Goal: Task Accomplishment & Management: Complete application form

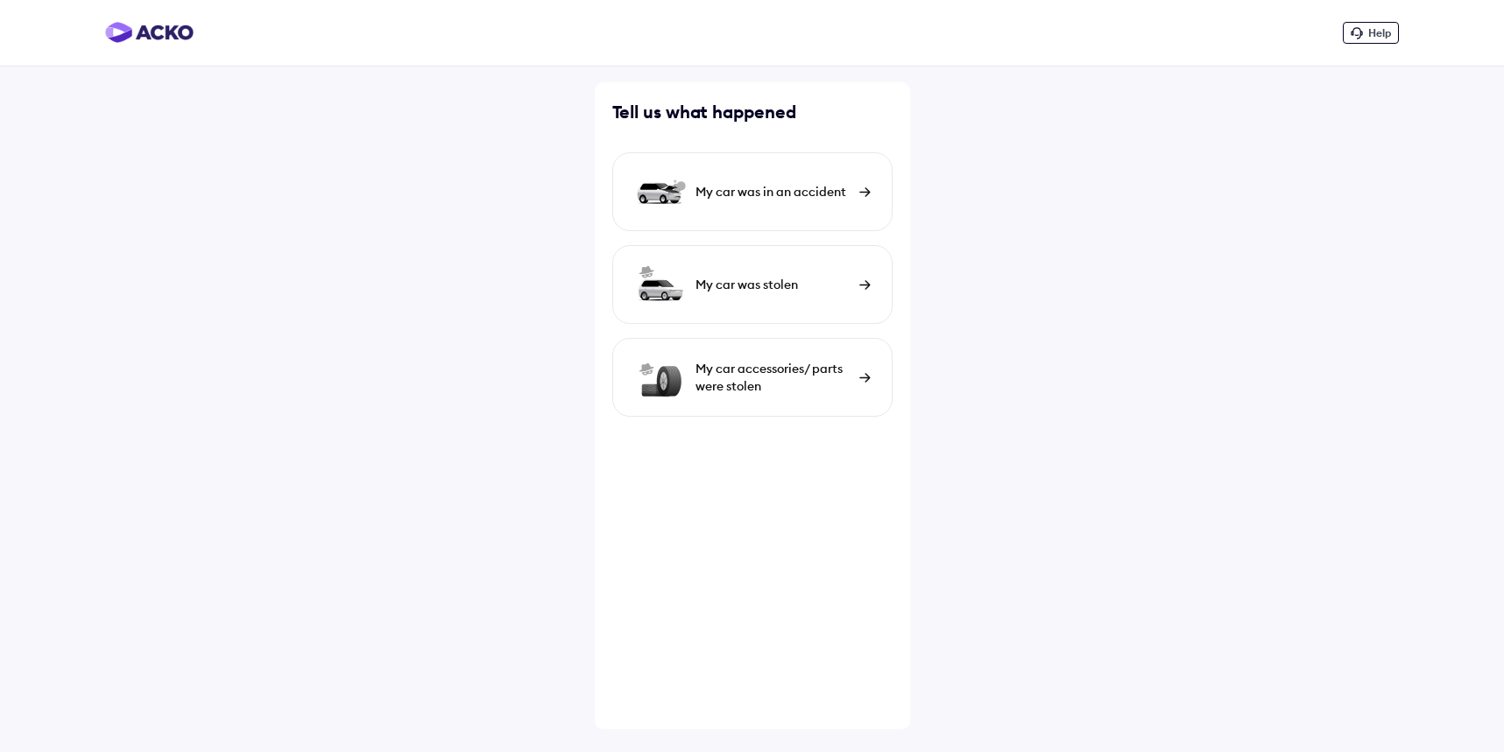
click at [776, 390] on div "My car accessories/ parts were stolen" at bounding box center [772, 377] width 155 height 35
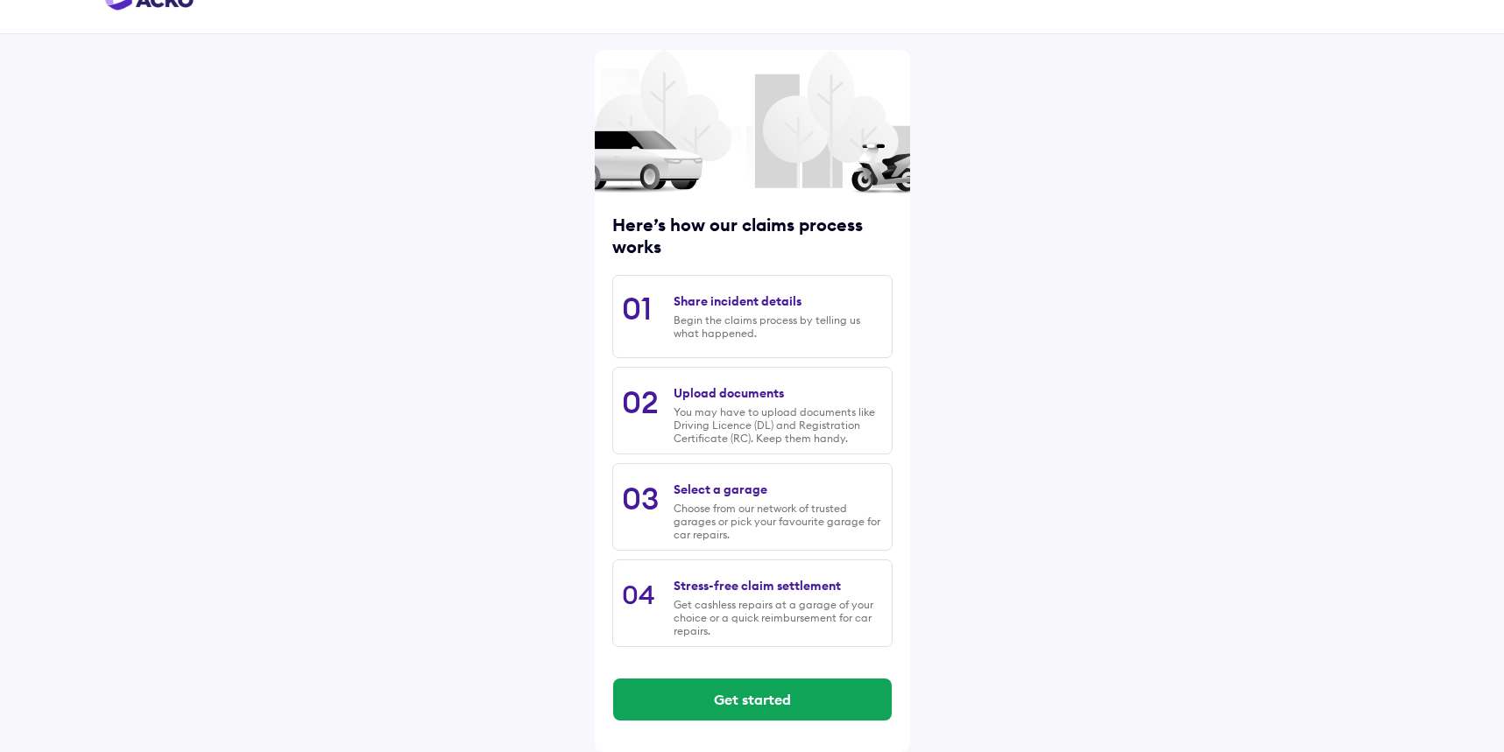
scroll to position [32, 0]
click at [774, 703] on button "Get started" at bounding box center [752, 700] width 278 height 42
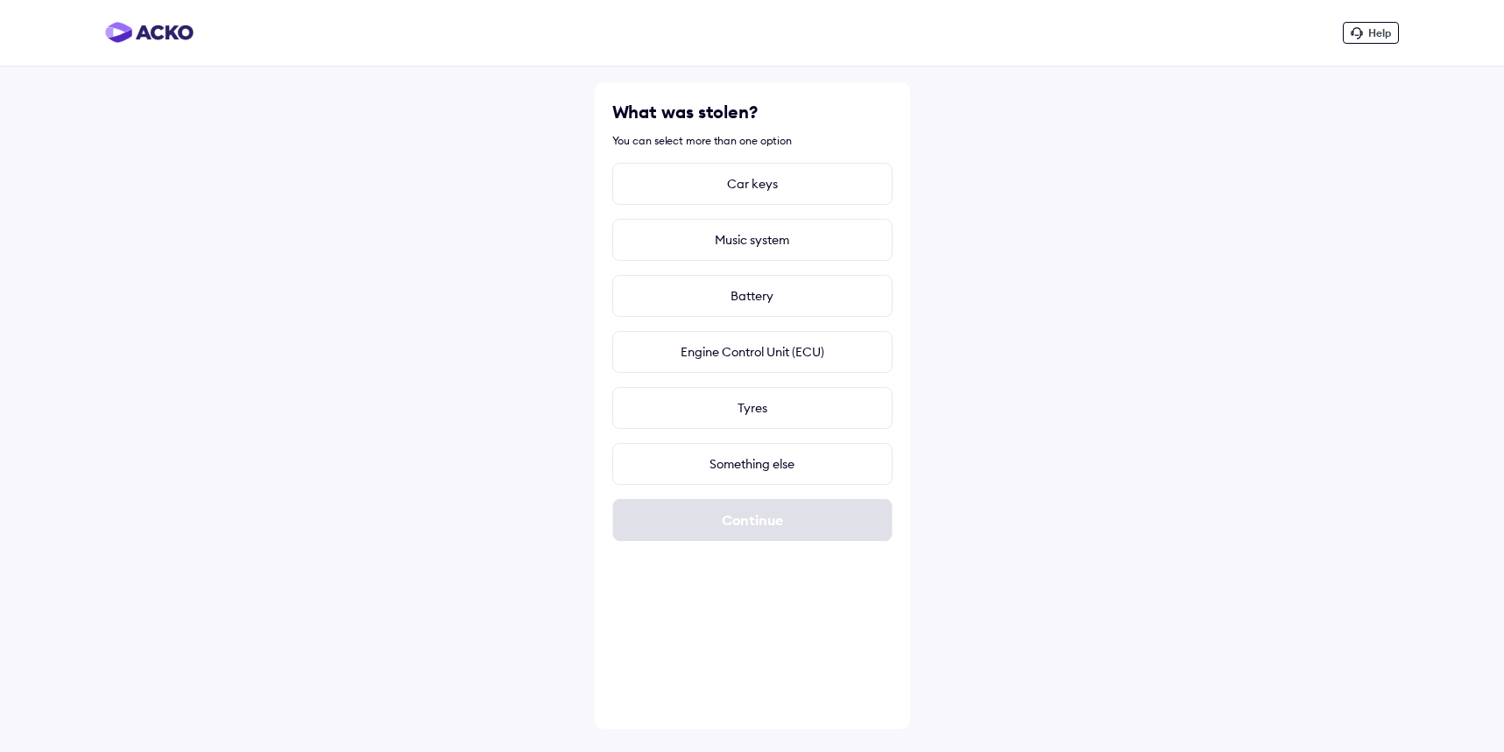
scroll to position [0, 0]
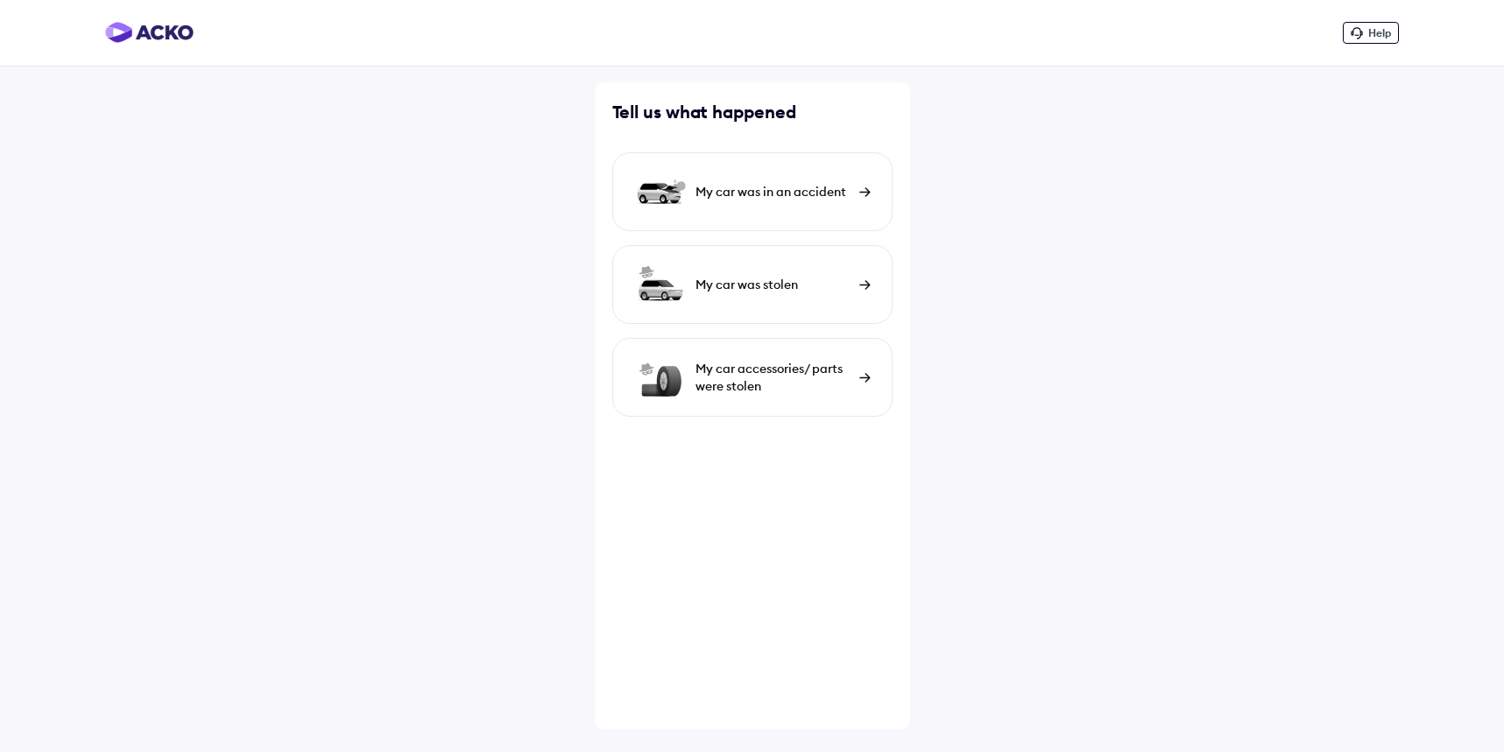
click at [785, 201] on div "My car was in an accident" at bounding box center [752, 191] width 280 height 79
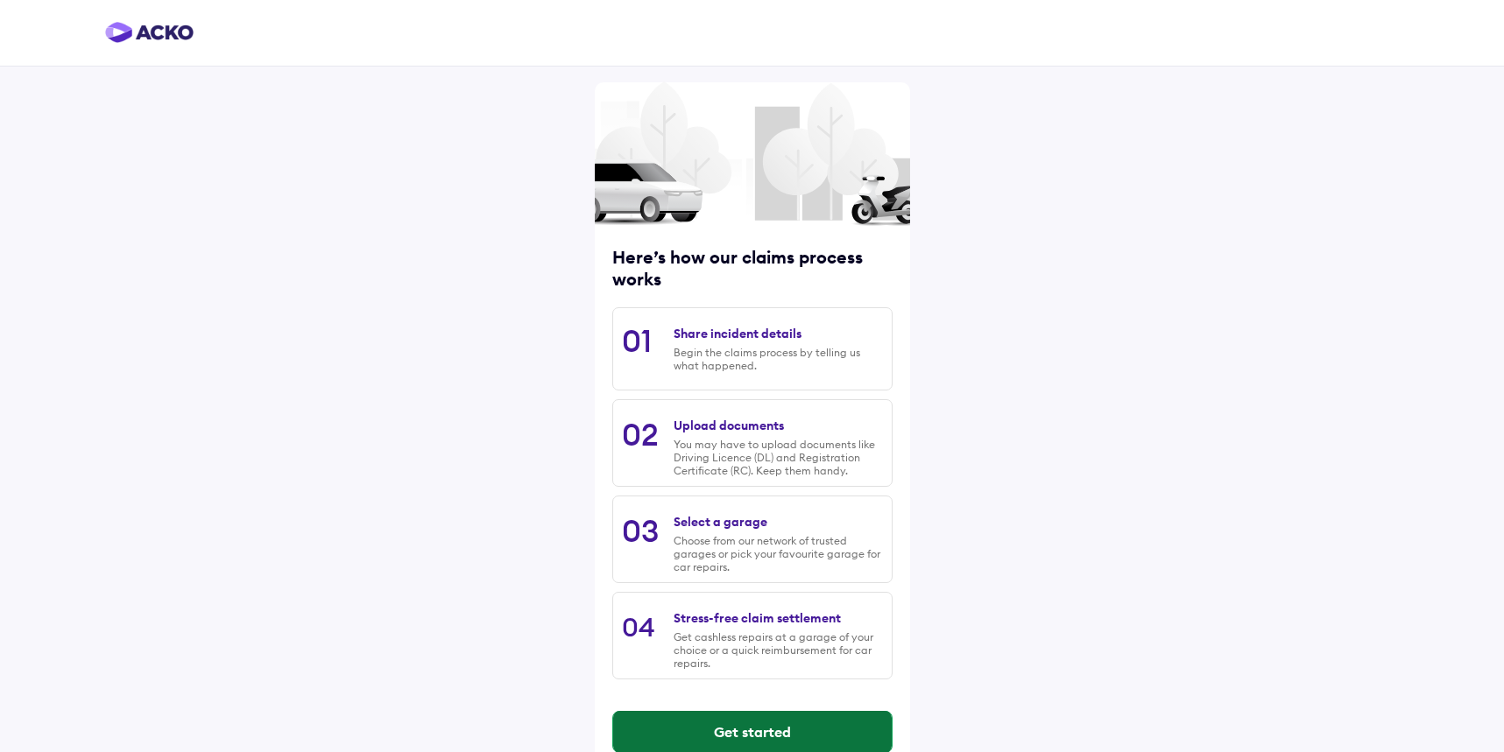
click at [759, 739] on button "Get started" at bounding box center [752, 732] width 278 height 42
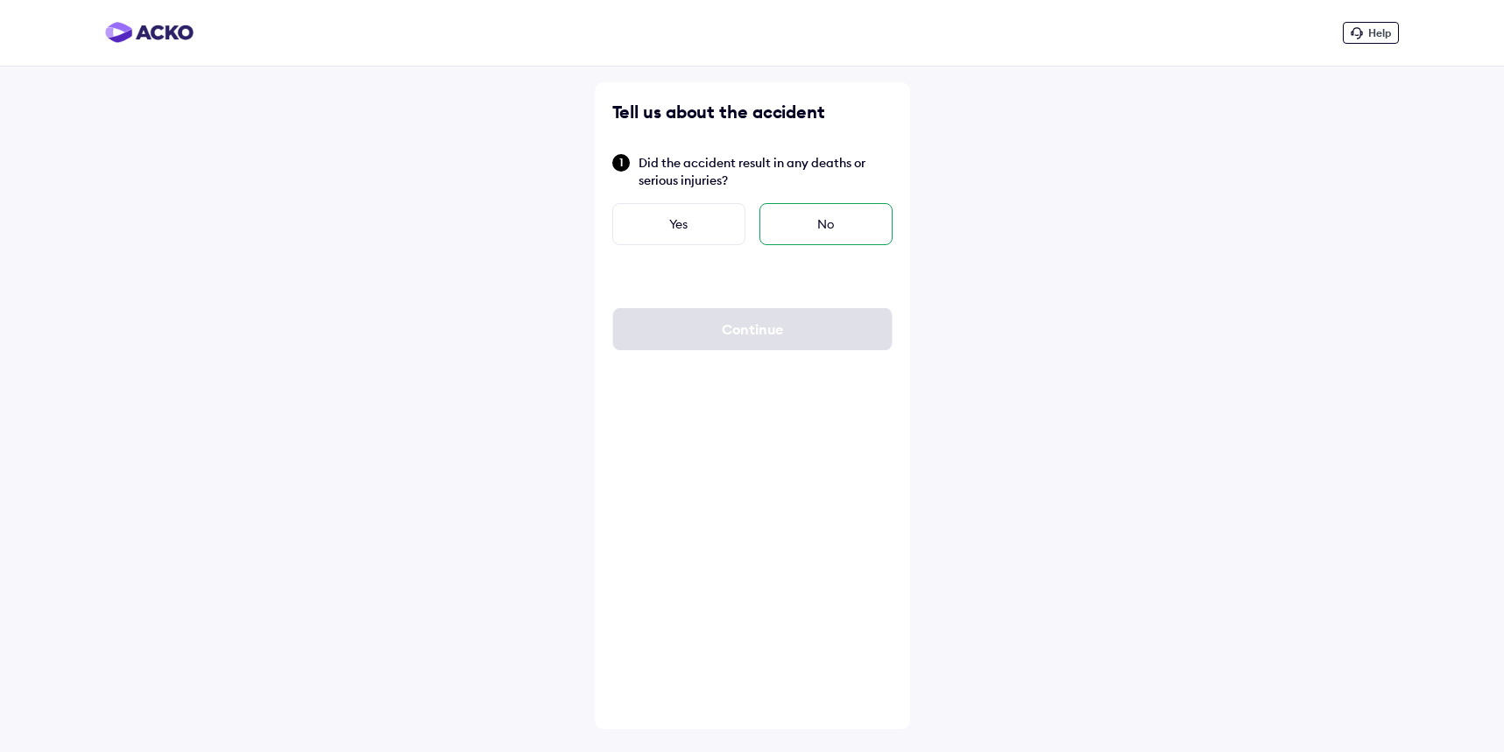
click at [779, 225] on div "No" at bounding box center [825, 224] width 133 height 42
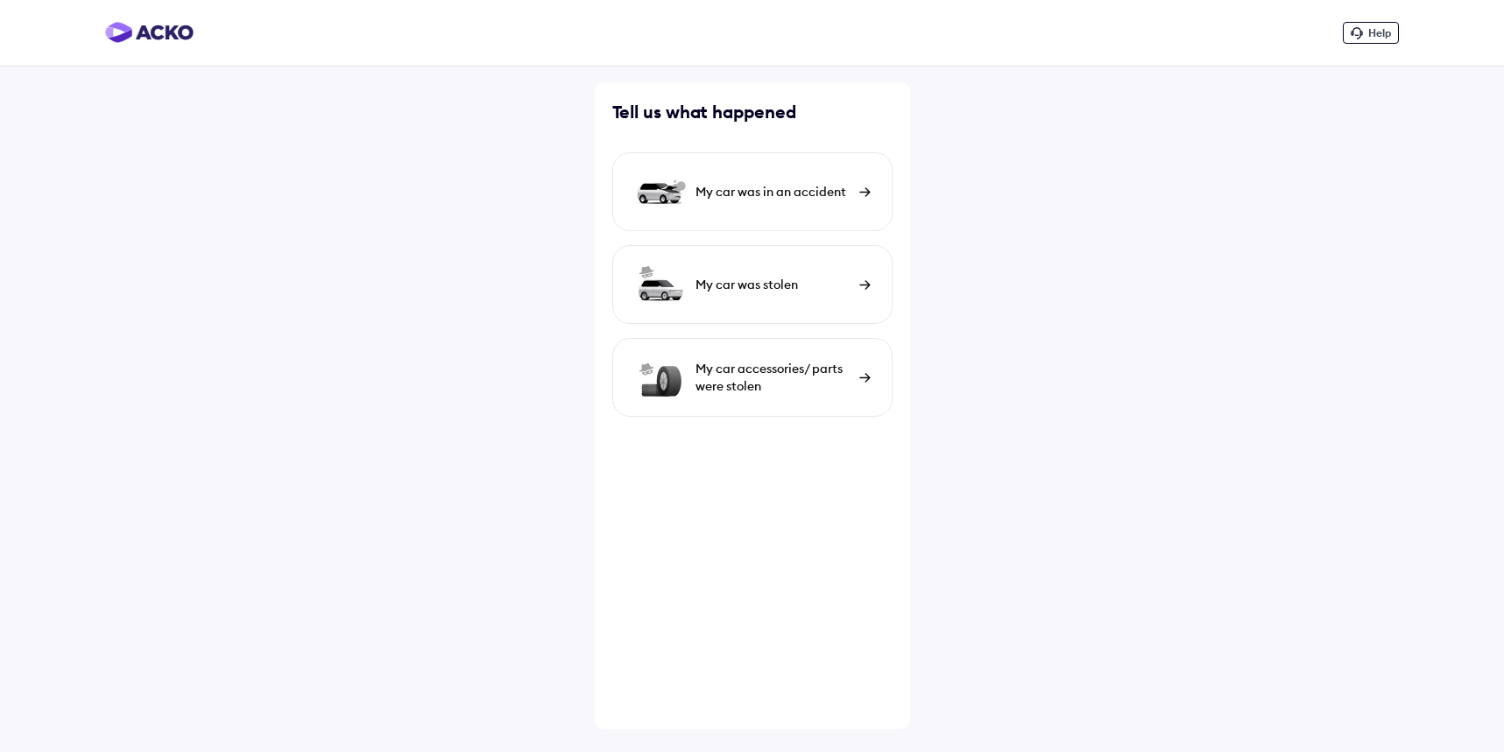
click at [748, 377] on div "My car accessories/ parts were stolen" at bounding box center [772, 377] width 155 height 35
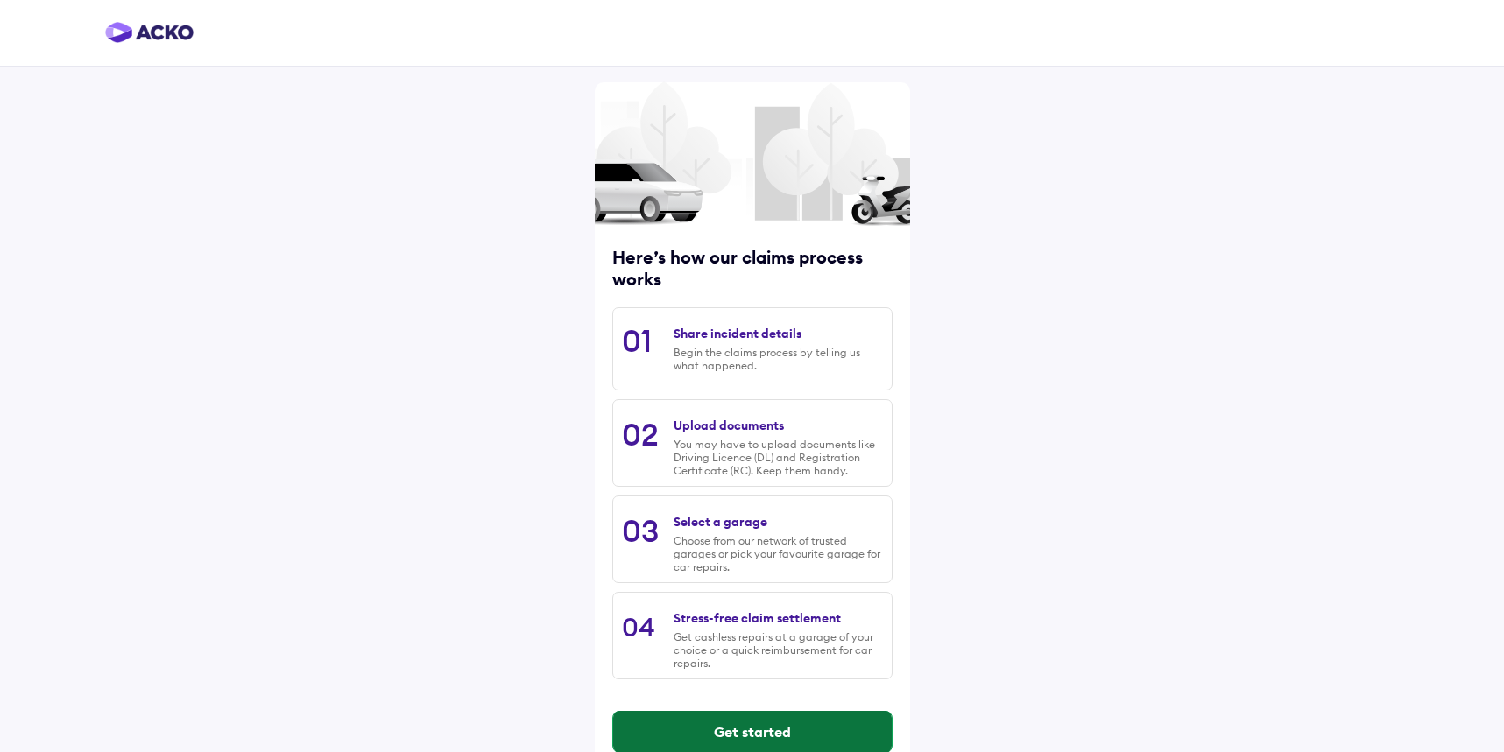
click at [697, 722] on button "Get started" at bounding box center [752, 732] width 278 height 42
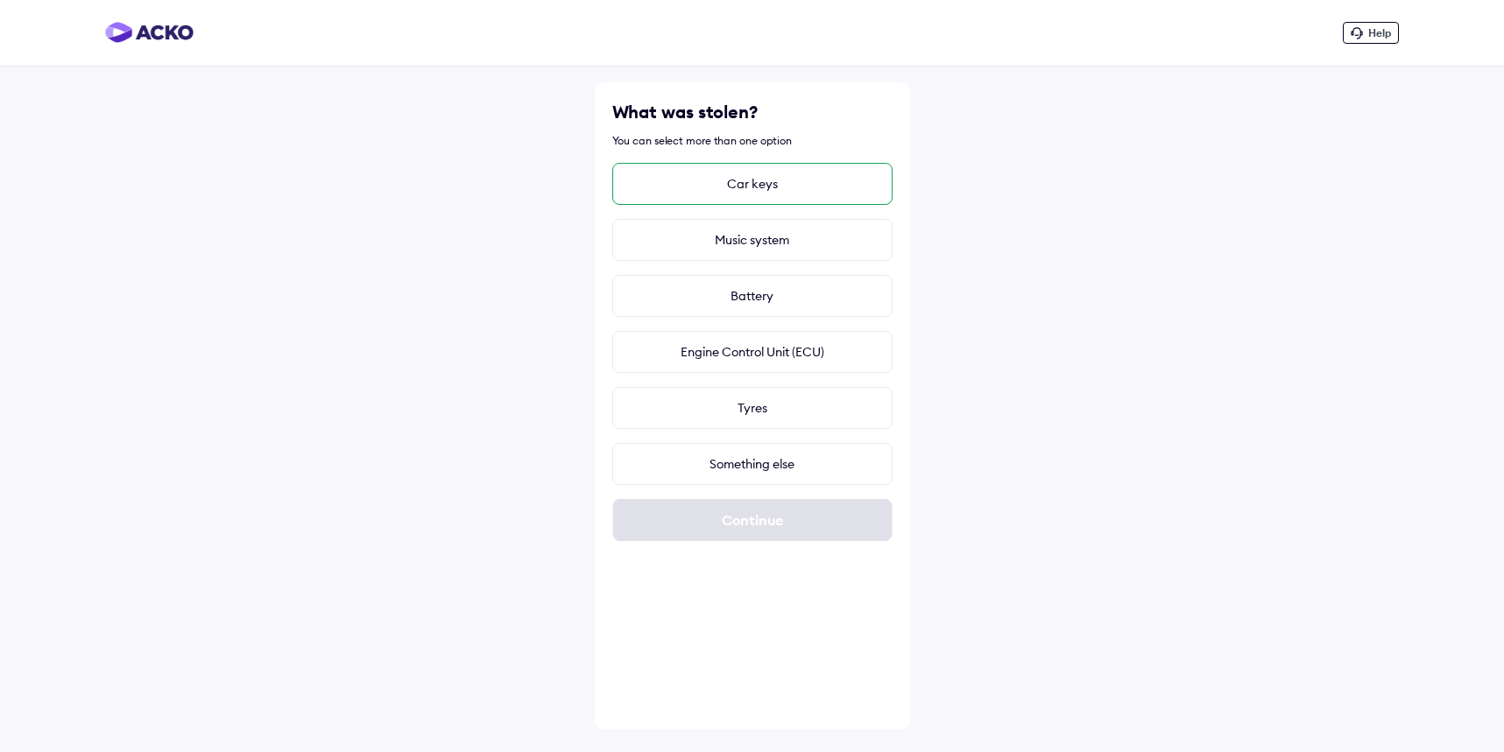
click at [753, 189] on div "Car keys" at bounding box center [752, 184] width 280 height 42
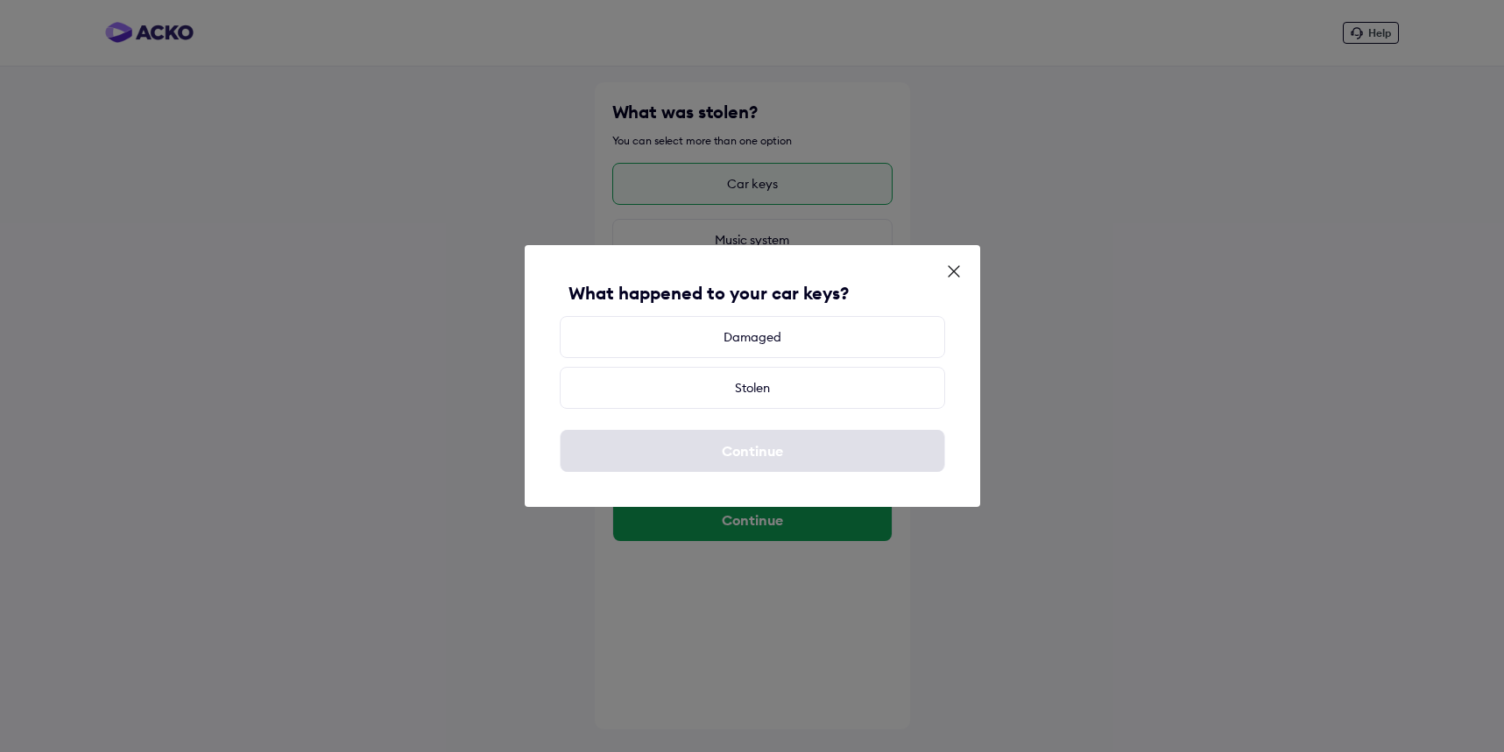
click at [947, 263] on icon at bounding box center [954, 272] width 18 height 18
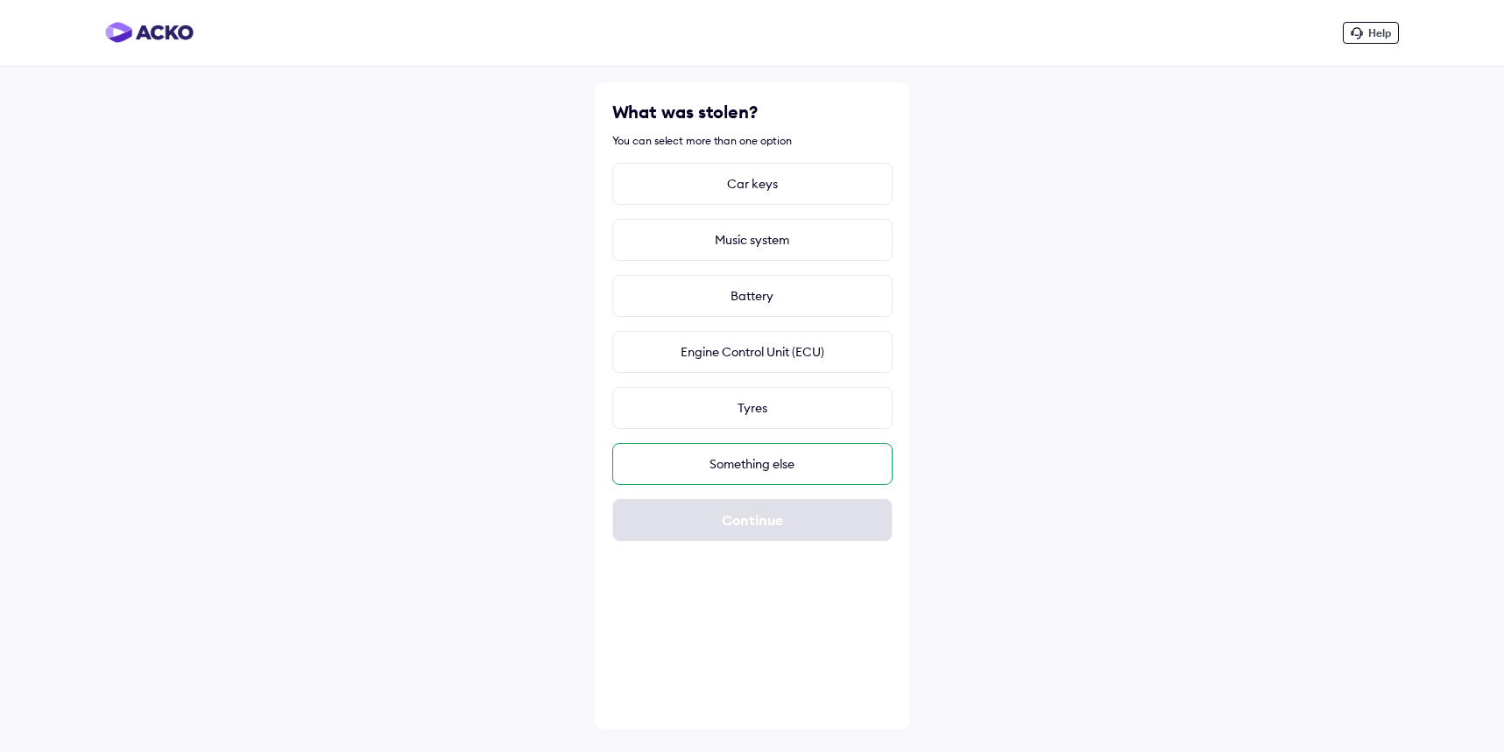
click at [769, 454] on div "Something else" at bounding box center [752, 464] width 280 height 42
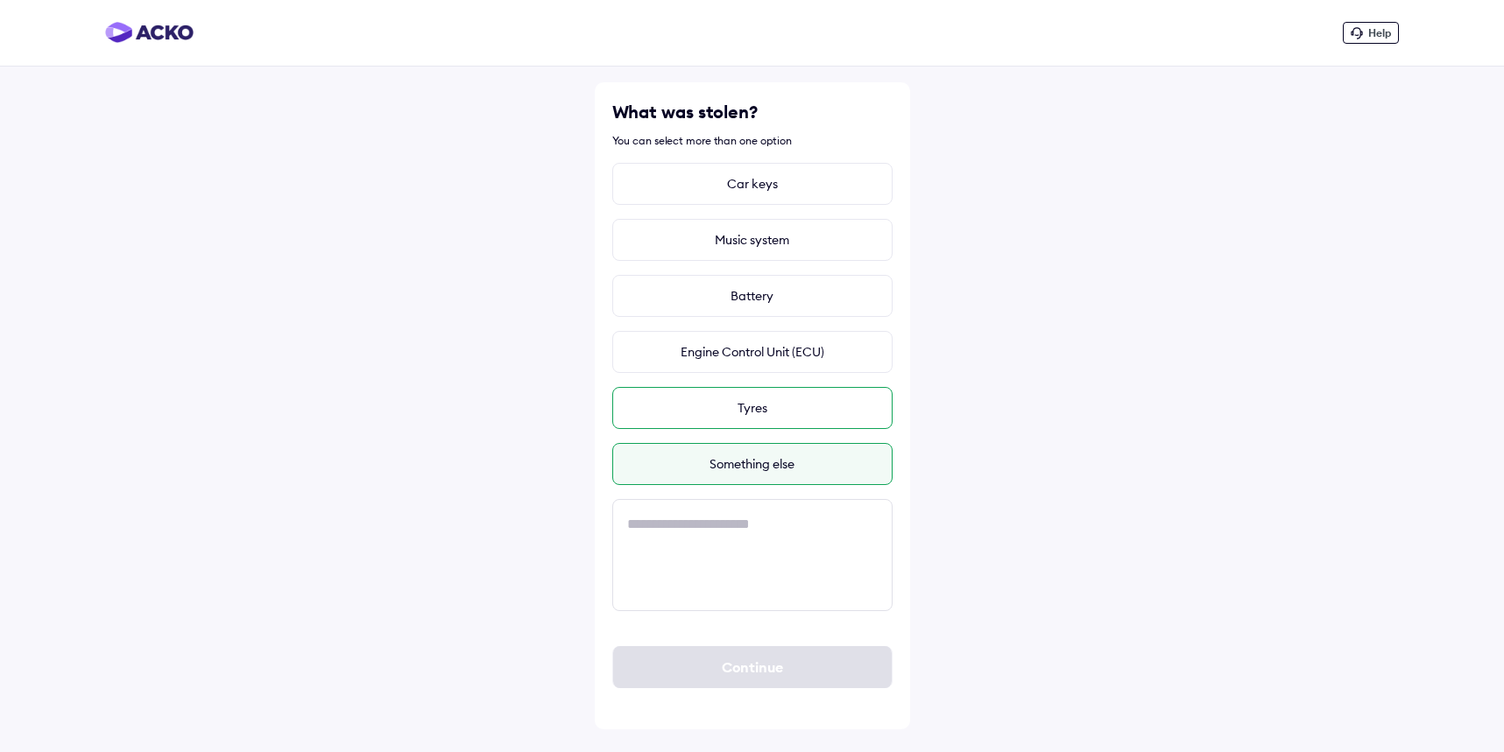
click at [770, 412] on div "Tyres" at bounding box center [752, 408] width 280 height 42
click at [758, 467] on div "Something else" at bounding box center [752, 464] width 280 height 42
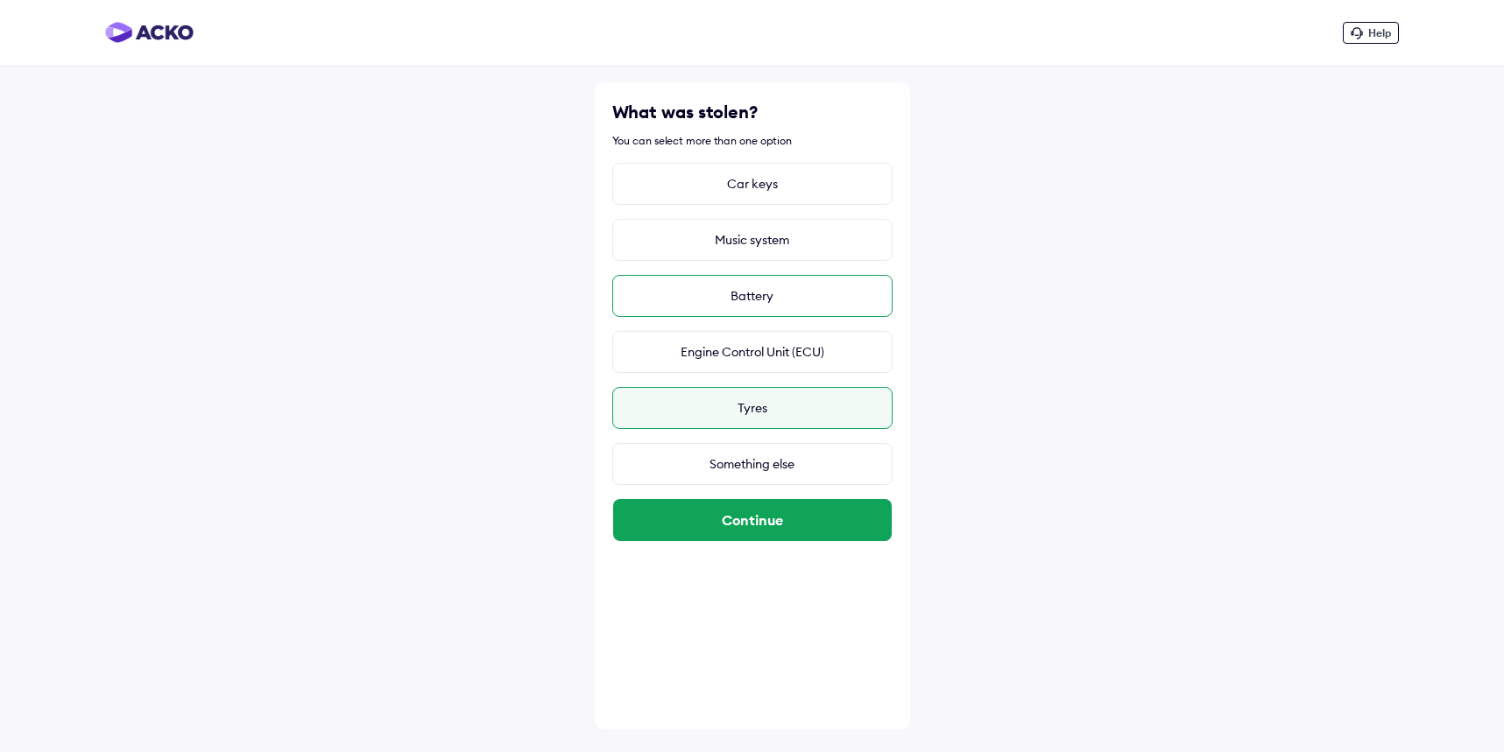
click at [772, 301] on div "Battery" at bounding box center [752, 296] width 280 height 42
click at [733, 468] on div "Something else" at bounding box center [752, 464] width 280 height 42
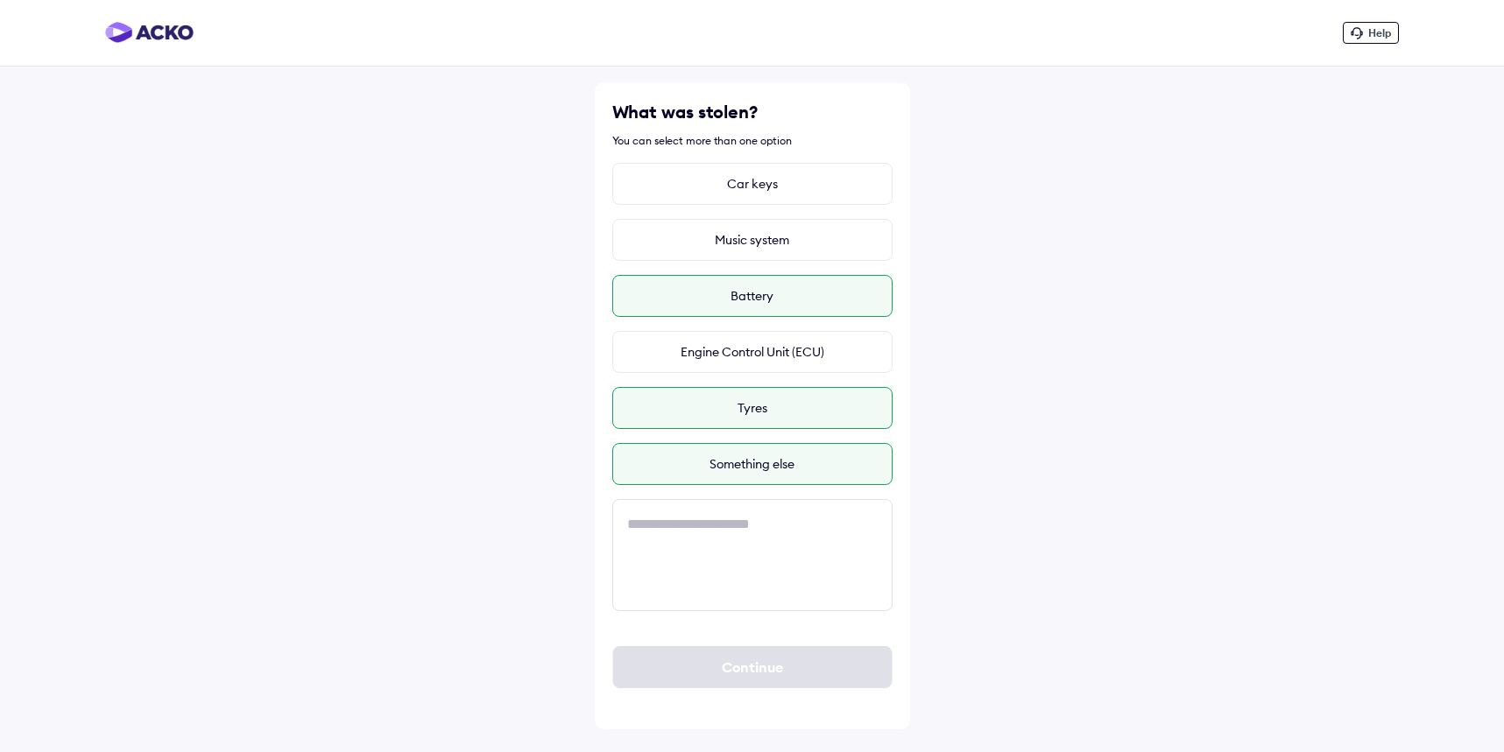
click at [740, 416] on div "Tyres" at bounding box center [752, 408] width 280 height 42
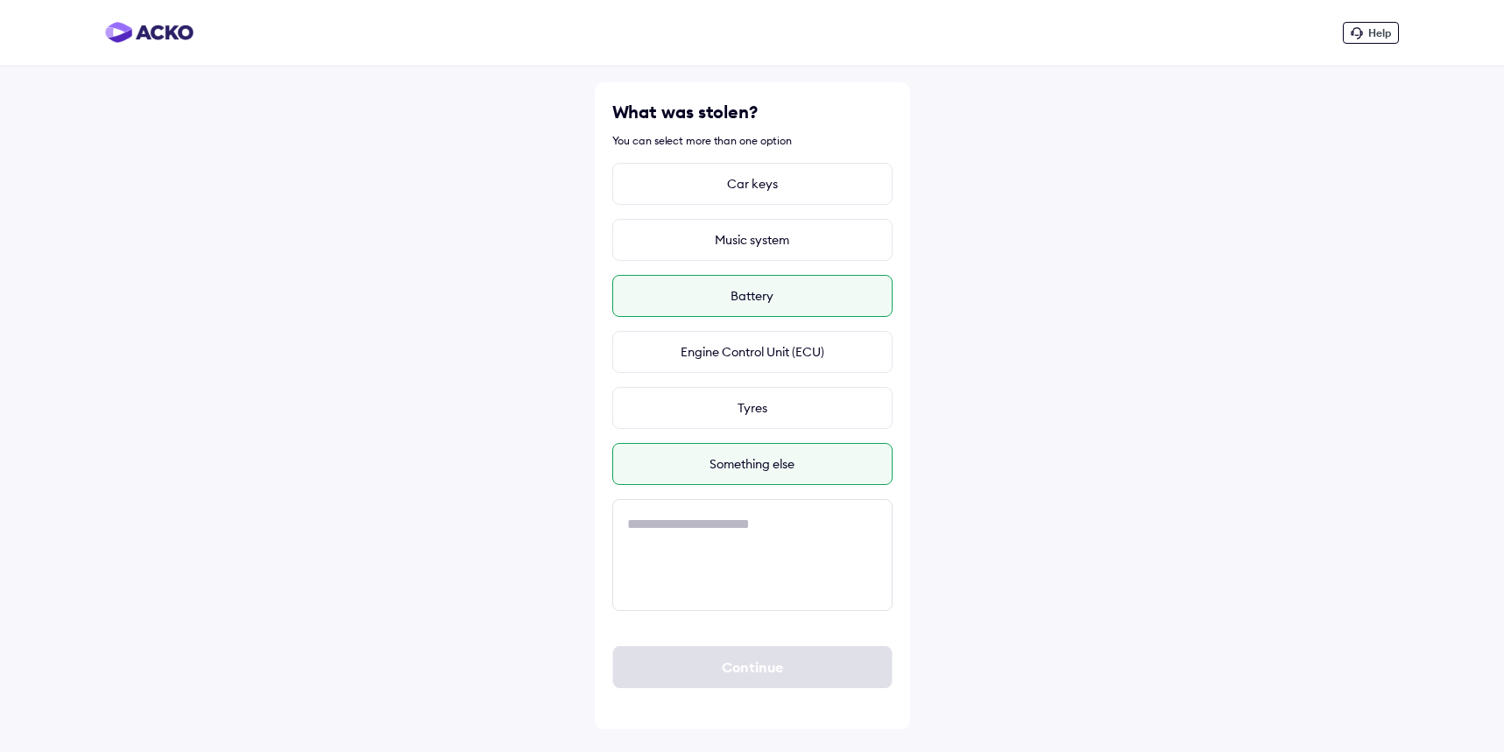
click at [742, 297] on div "Battery" at bounding box center [752, 296] width 280 height 42
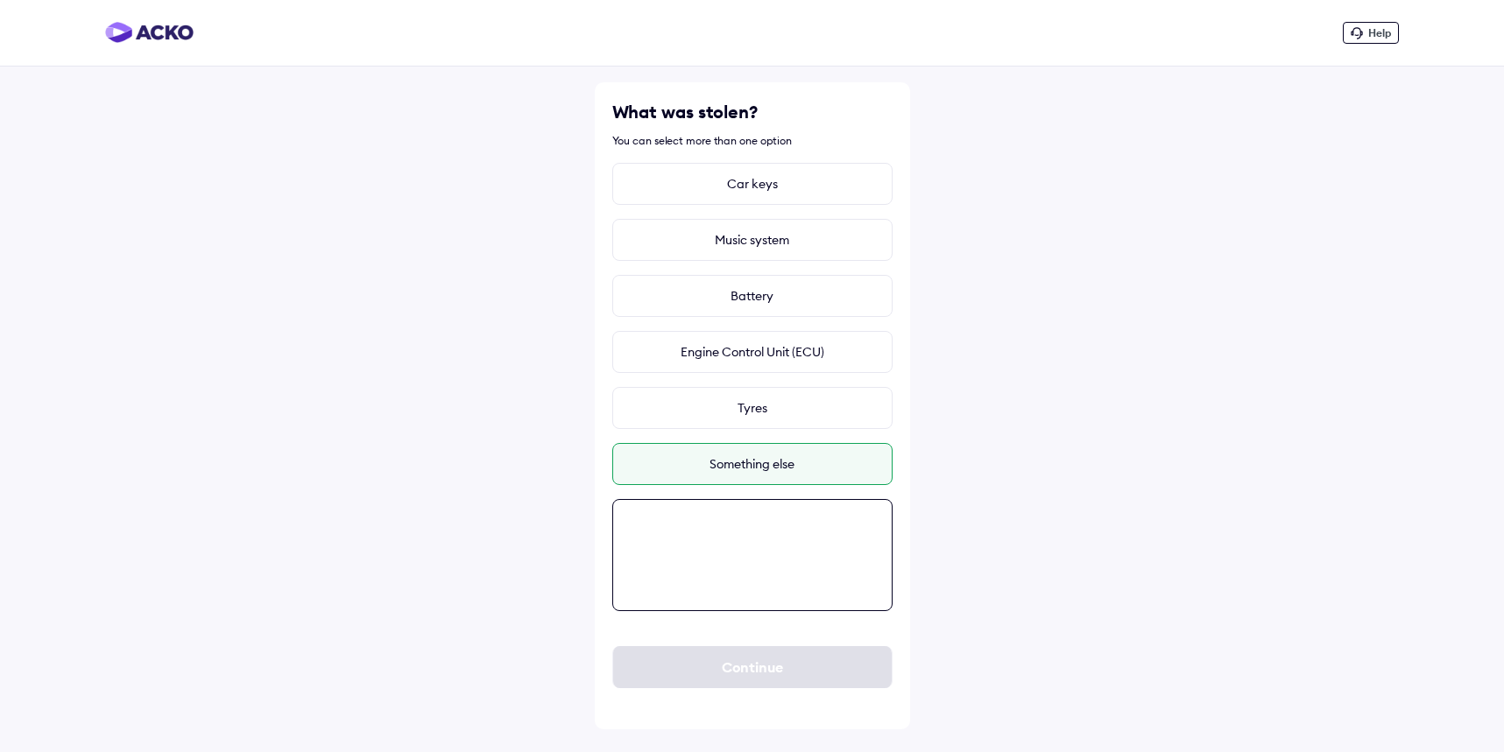
click at [741, 552] on textarea at bounding box center [752, 555] width 280 height 112
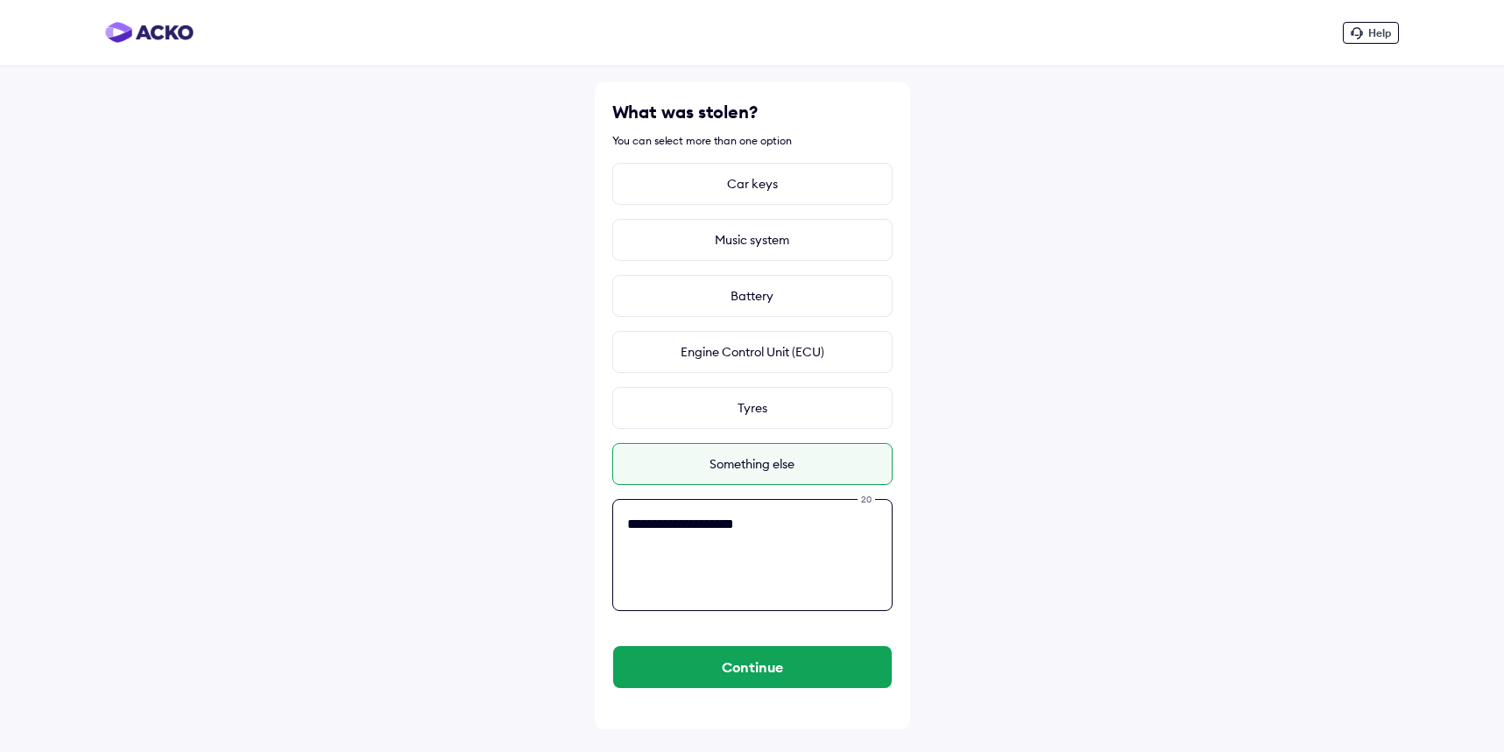
type textarea "**********"
